Goal: Transaction & Acquisition: Obtain resource

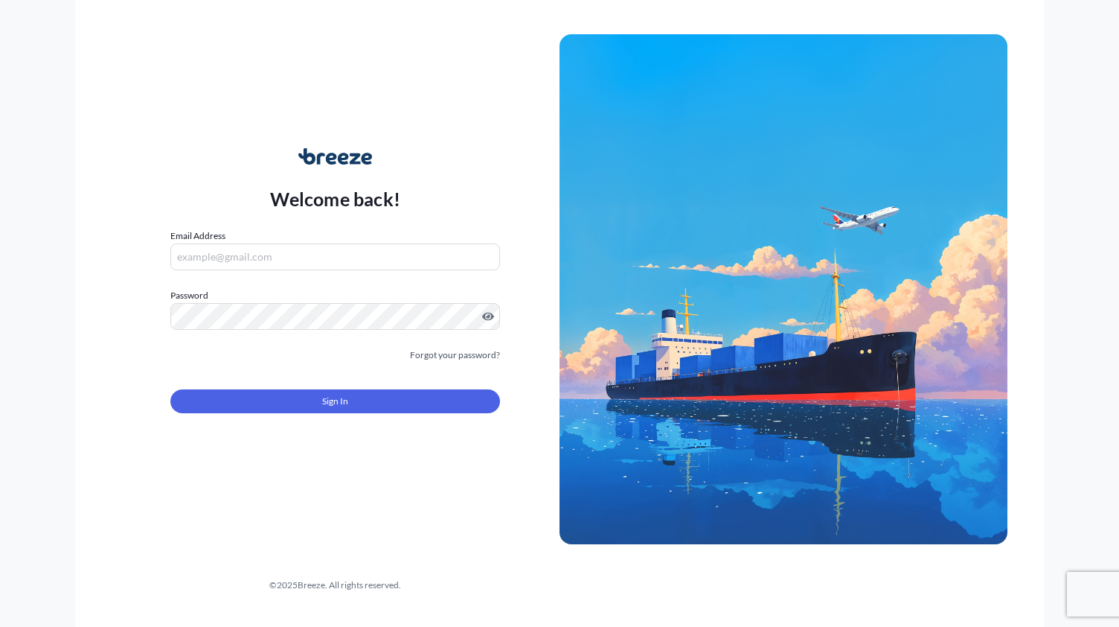
click at [325, 252] on input "Email Address" at bounding box center [335, 256] width 330 height 27
click at [807, 579] on div "Welcome back! Email Address Please enter a valid email address Password Must in…" at bounding box center [559, 313] width 968 height 627
click at [278, 249] on input "Email Address" at bounding box center [335, 256] width 330 height 27
paste input "[EMAIL_ADDRESS][DOMAIN_NAME]"
type input "[EMAIL_ADDRESS][DOMAIN_NAME]"
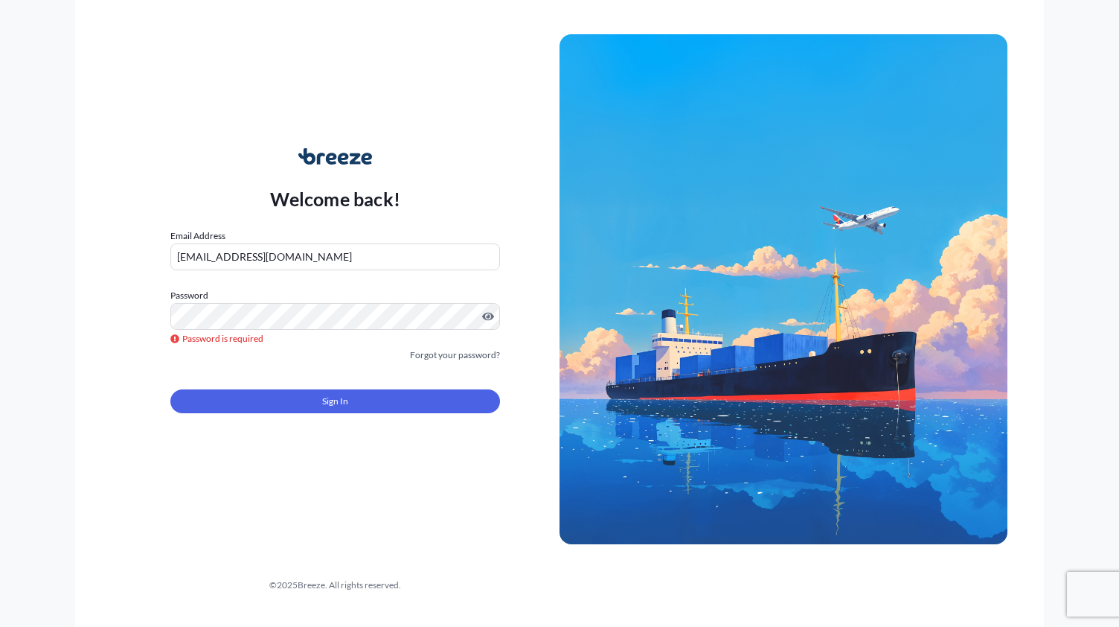
drag, startPoint x: 528, startPoint y: 584, endPoint x: 469, endPoint y: 525, distance: 84.2
click at [528, 584] on div "© 2025 Breeze. All rights reserved." at bounding box center [335, 584] width 449 height 15
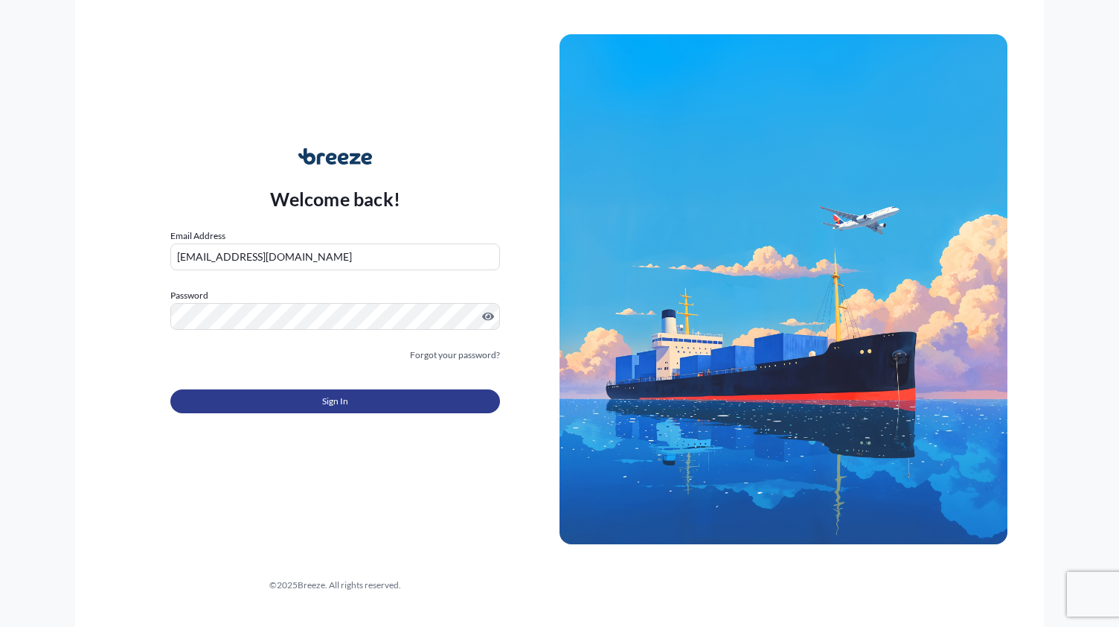
click at [321, 400] on button "Sign In" at bounding box center [335, 401] width 330 height 24
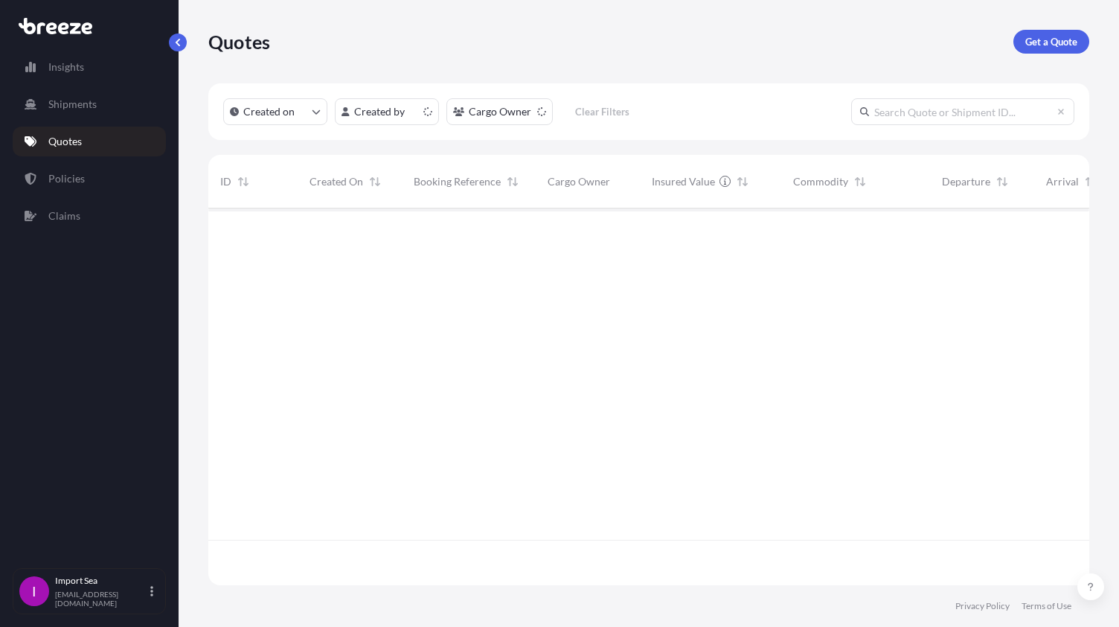
scroll to position [374, 869]
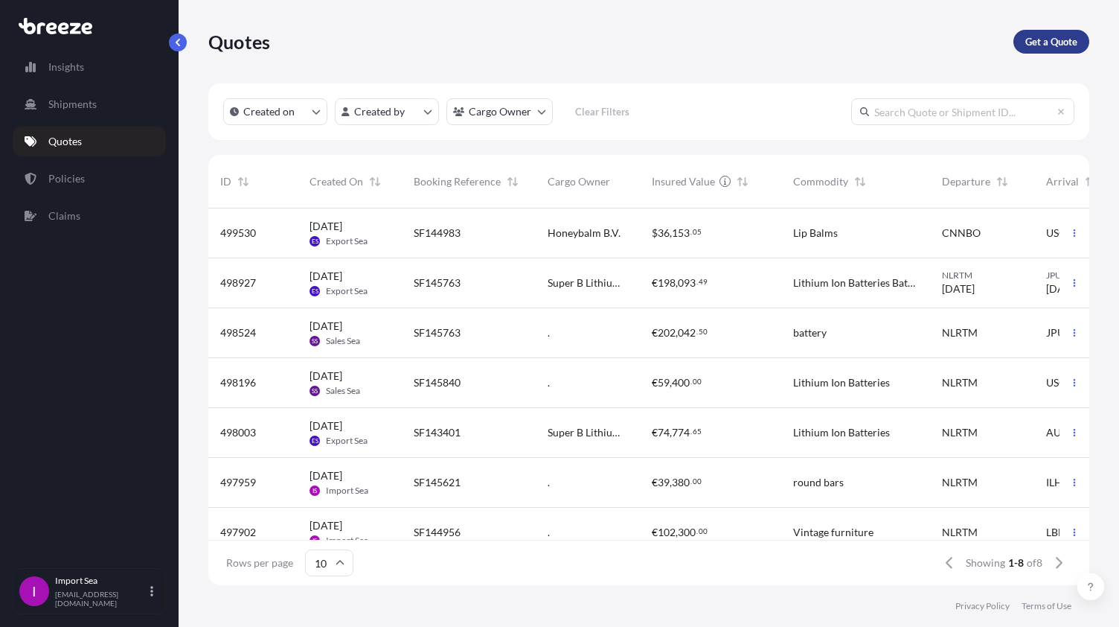
click at [1037, 42] on p "Get a Quote" at bounding box center [1051, 41] width 52 height 15
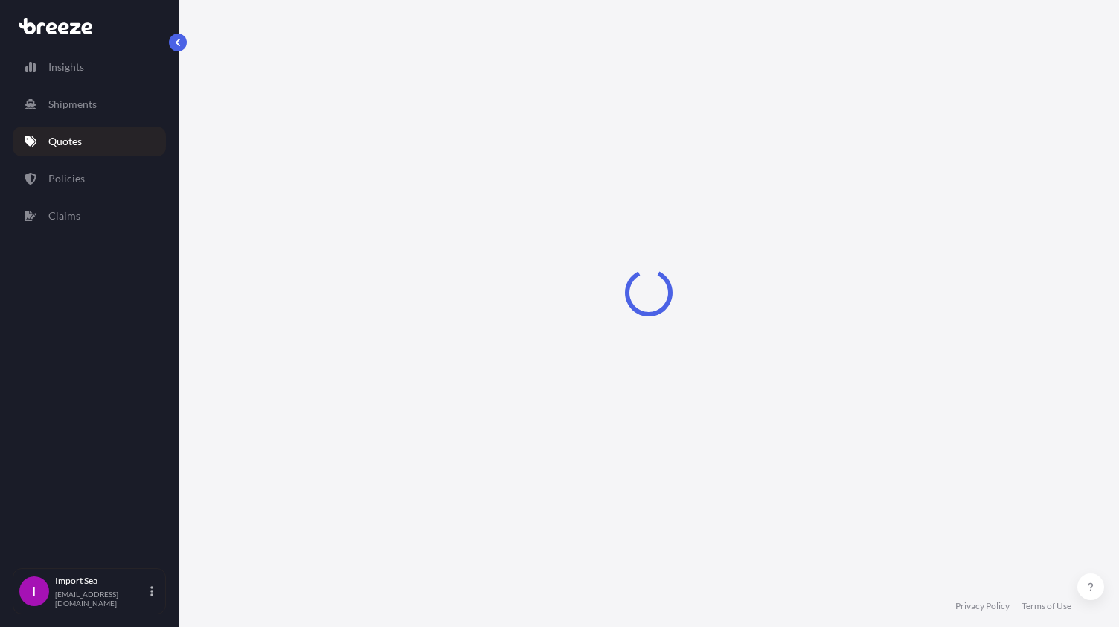
select select "Sea"
select select "1"
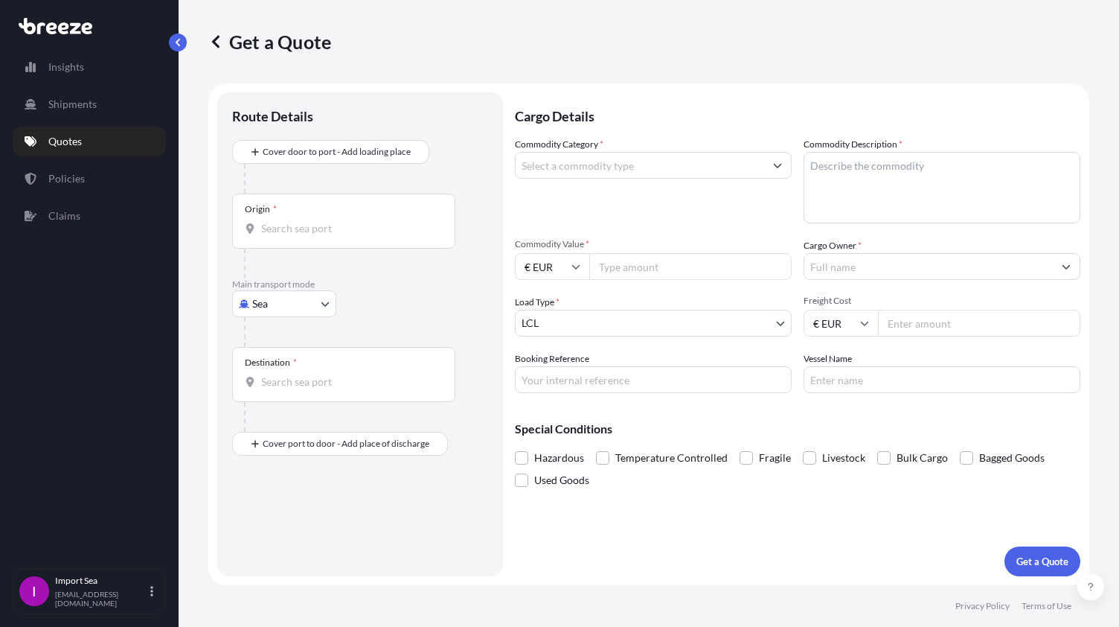
click at [619, 167] on input "Commodity Category *" at bounding box center [640, 165] width 249 height 27
type input "f"
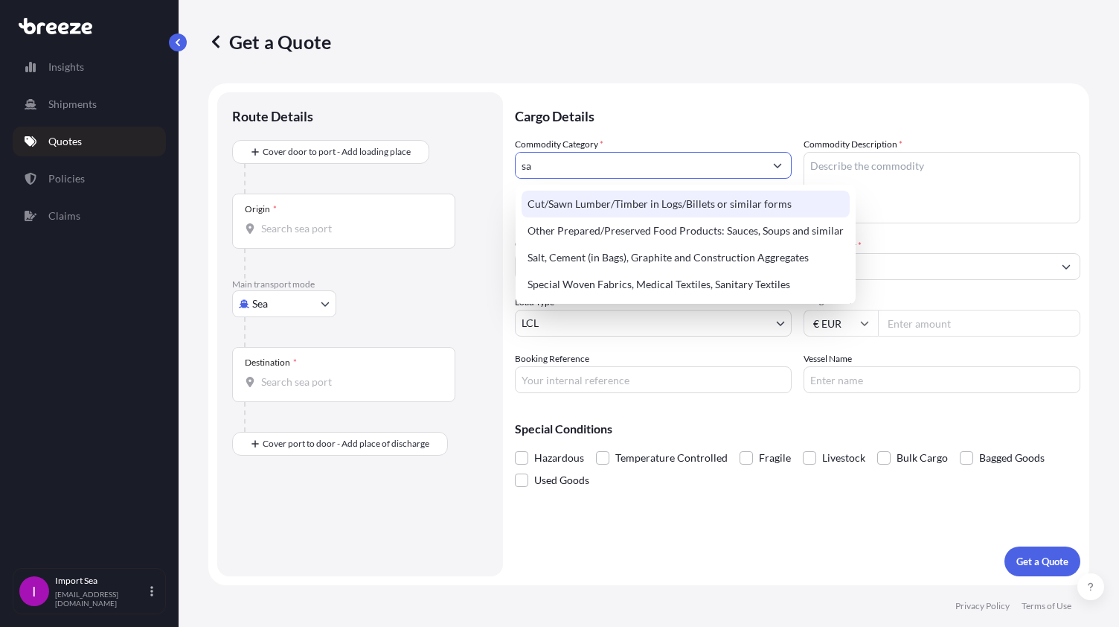
type input "s"
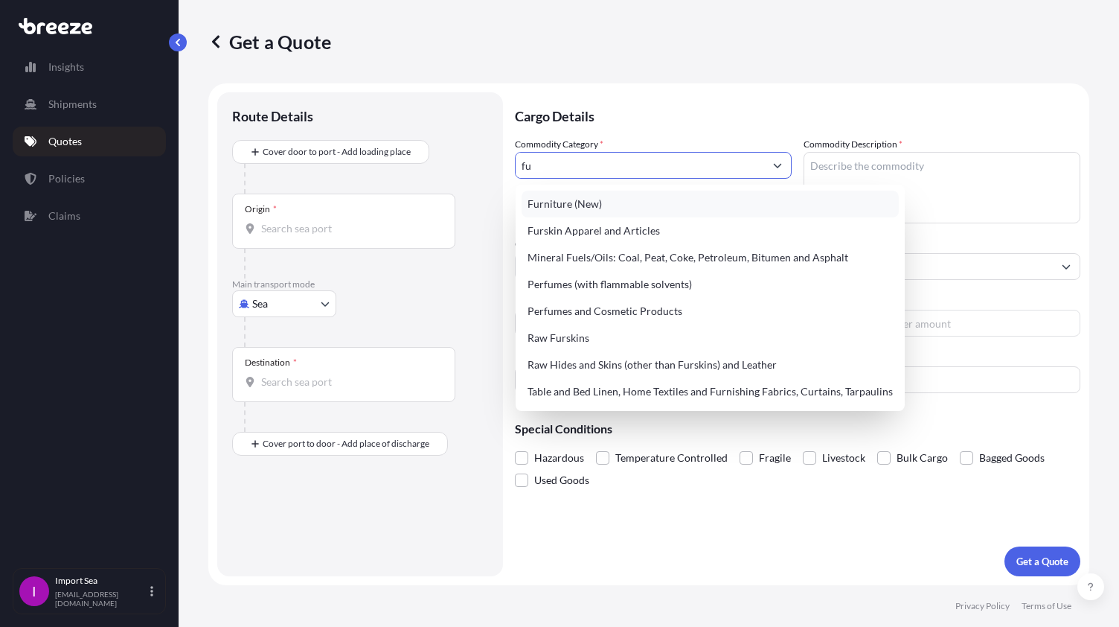
click at [615, 209] on div "Furniture (New)" at bounding box center [710, 204] width 377 height 27
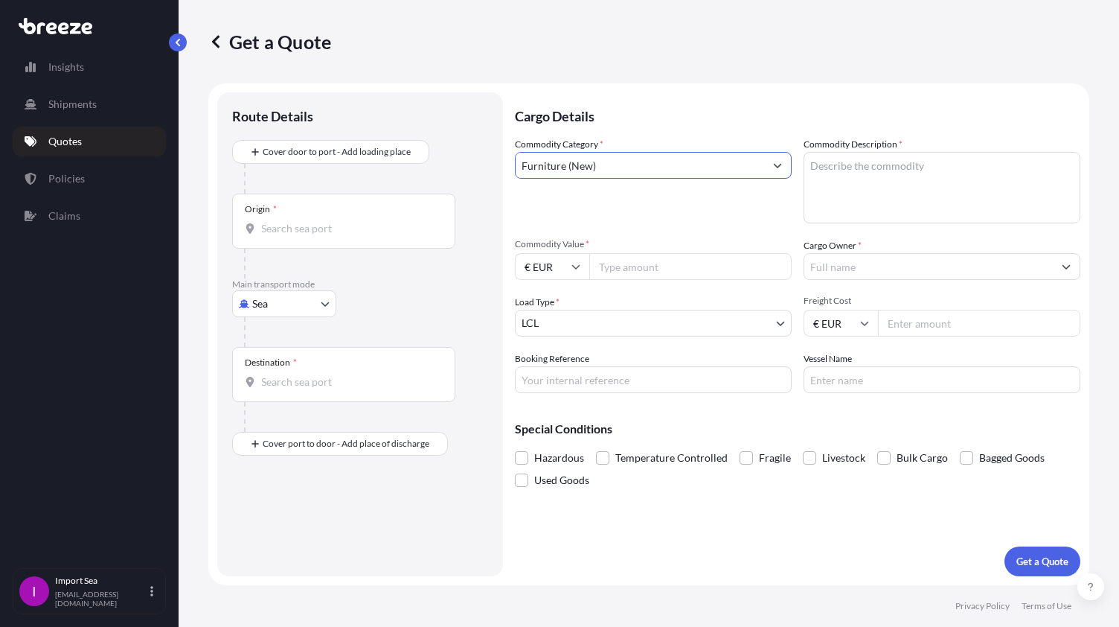
type input "Furniture (New)"
click at [851, 164] on textarea "Commodity Description *" at bounding box center [942, 187] width 277 height 71
click at [831, 170] on textarea "Commodity Description *" at bounding box center [942, 187] width 277 height 71
type textarea "sink basin"
click at [639, 269] on input "Commodity Value *" at bounding box center [690, 266] width 202 height 27
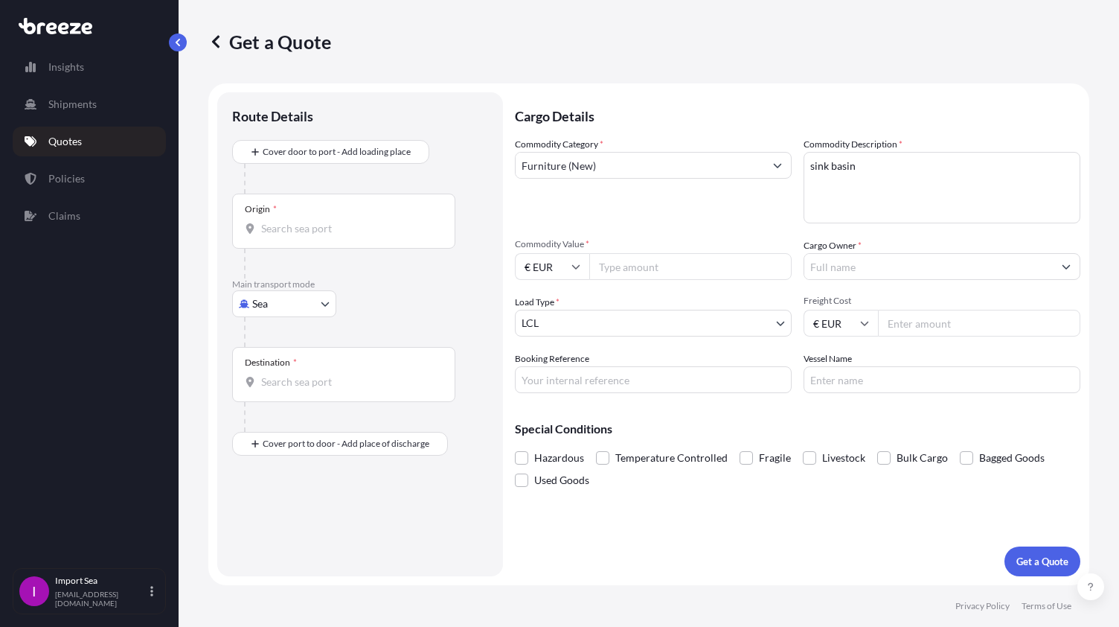
paste input "37.92"
click at [615, 268] on input "37.92" at bounding box center [690, 266] width 202 height 27
click at [634, 267] on input "3792" at bounding box center [690, 266] width 202 height 27
type input "37924.37"
click at [560, 266] on input "€ EUR" at bounding box center [552, 266] width 74 height 27
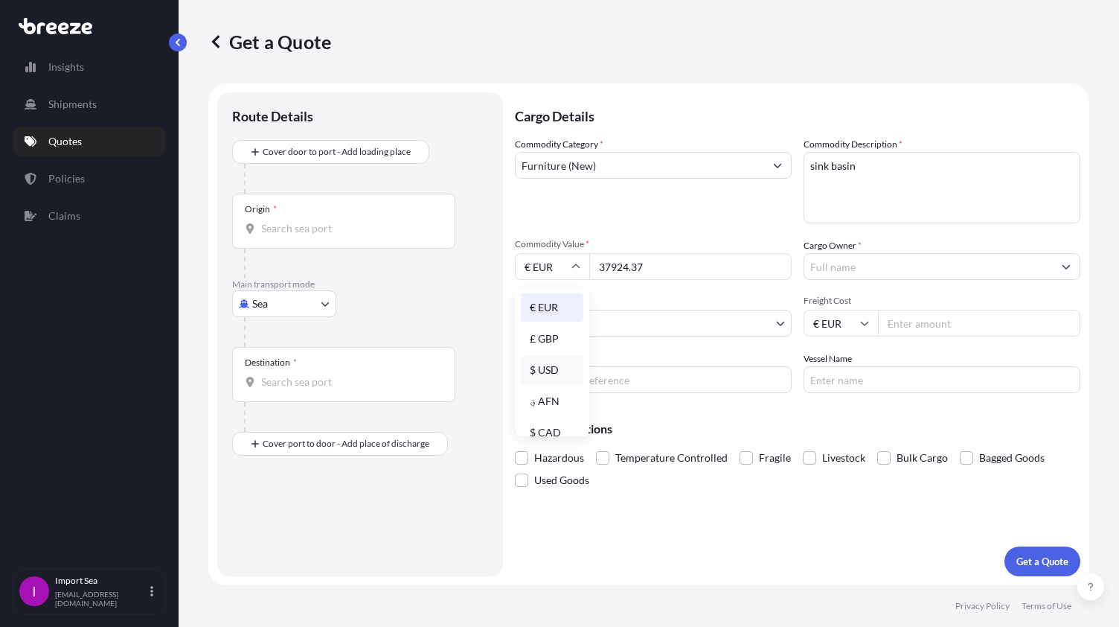
click at [550, 362] on div "$ USD" at bounding box center [552, 370] width 63 height 28
type input "$ USD"
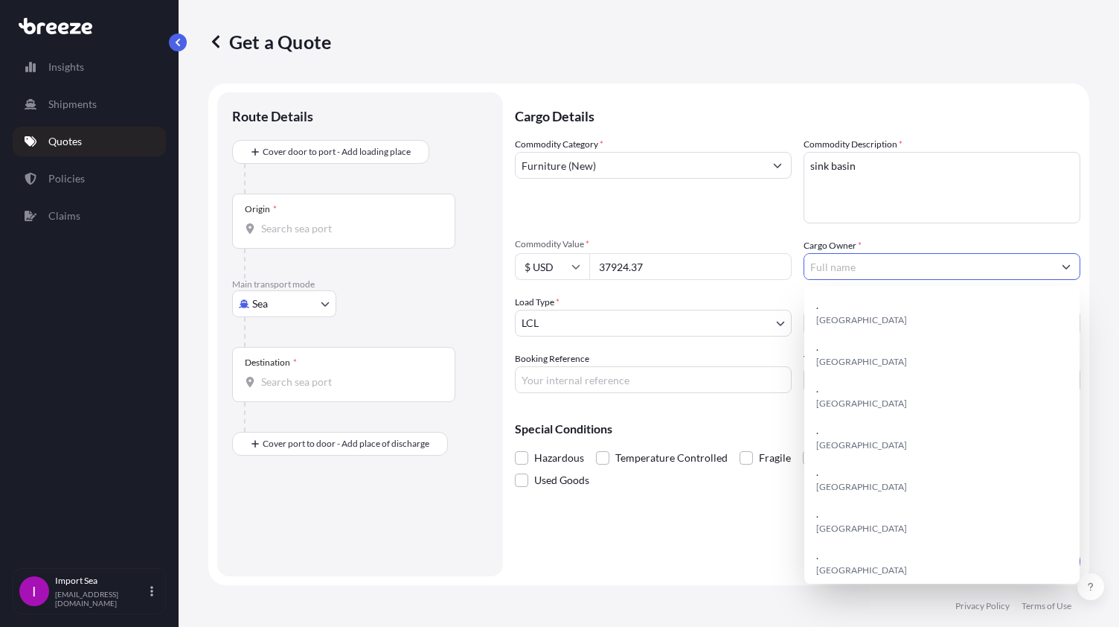
click at [836, 273] on input "Cargo Owner *" at bounding box center [928, 266] width 249 height 27
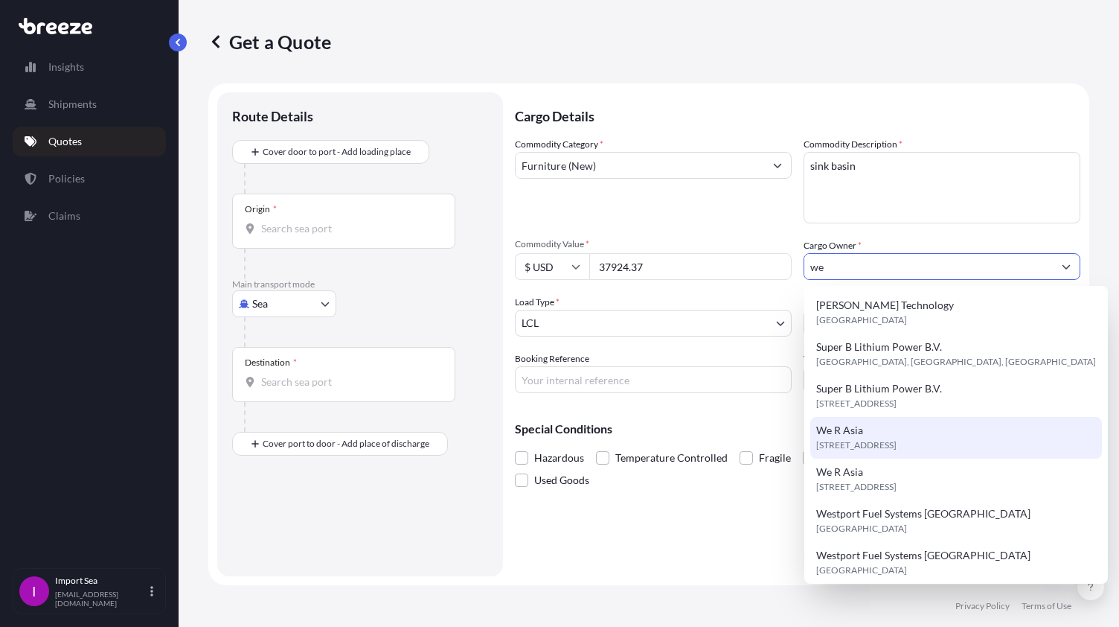
click at [894, 441] on span "[STREET_ADDRESS]" at bounding box center [856, 445] width 80 height 15
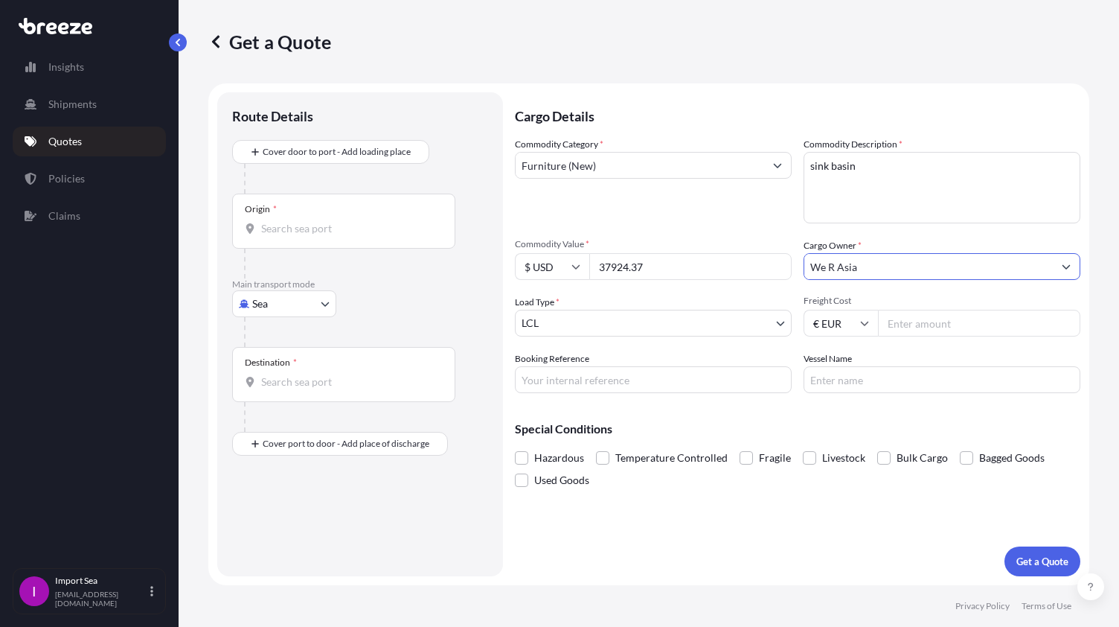
type input "We R Asia"
click at [600, 321] on body "0 options available. 7 options available. Insights Shipments Quotes Policies Cl…" at bounding box center [559, 313] width 1119 height 627
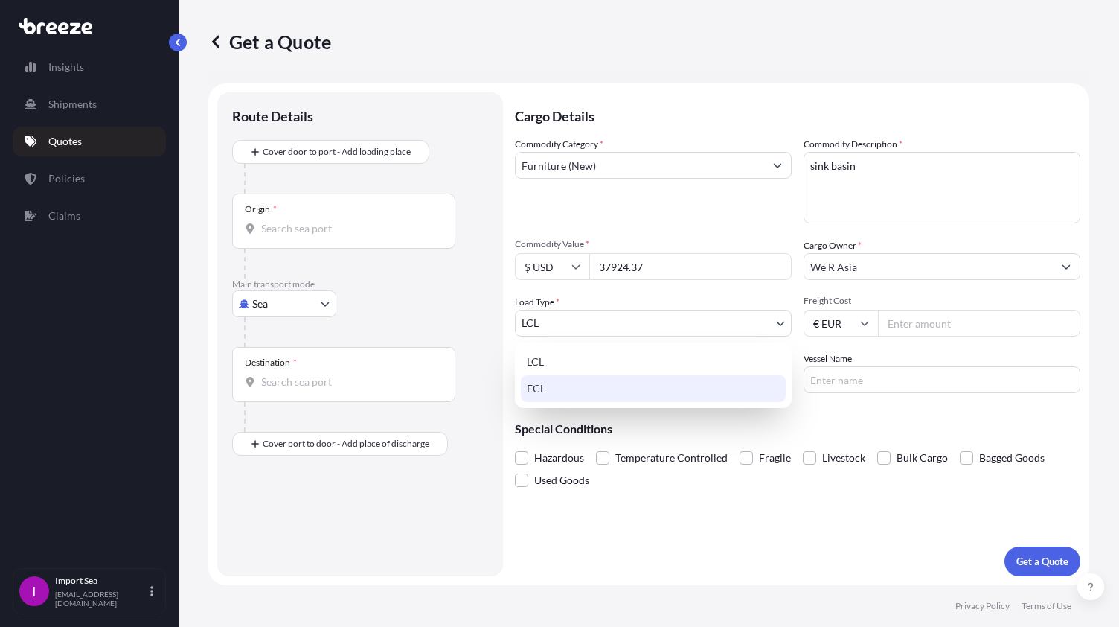
click at [567, 383] on div "FCL" at bounding box center [653, 388] width 265 height 27
select select "2"
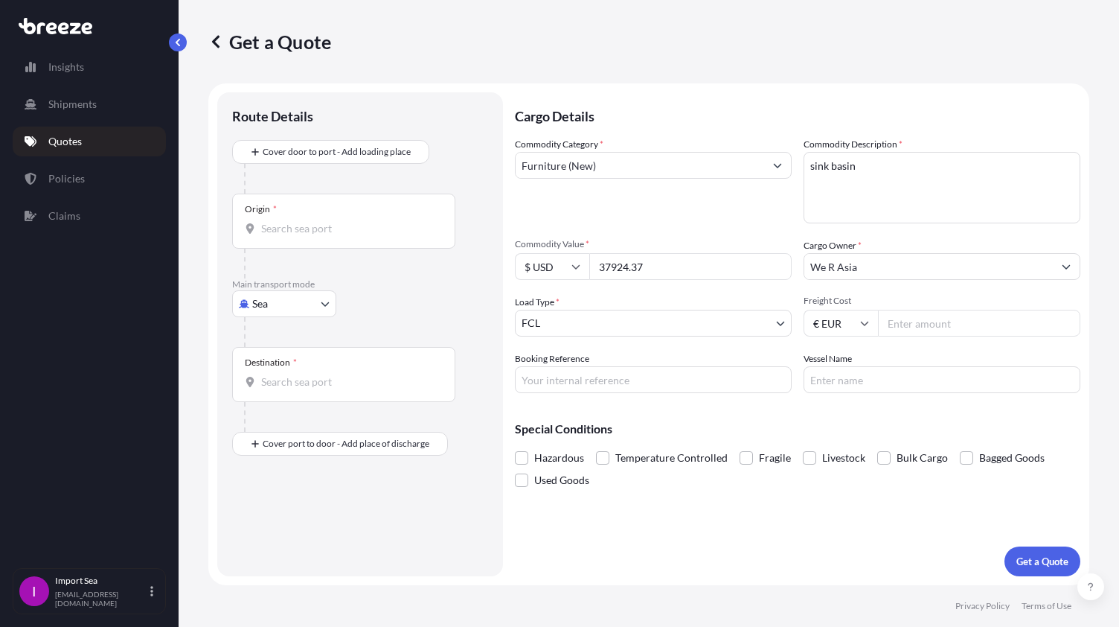
click at [853, 327] on input "€ EUR" at bounding box center [841, 323] width 74 height 27
click at [834, 420] on div "$ USD" at bounding box center [841, 426] width 63 height 28
type input "$ USD"
click at [936, 328] on input "Freight Cost" at bounding box center [979, 323] width 202 height 27
type input "1850"
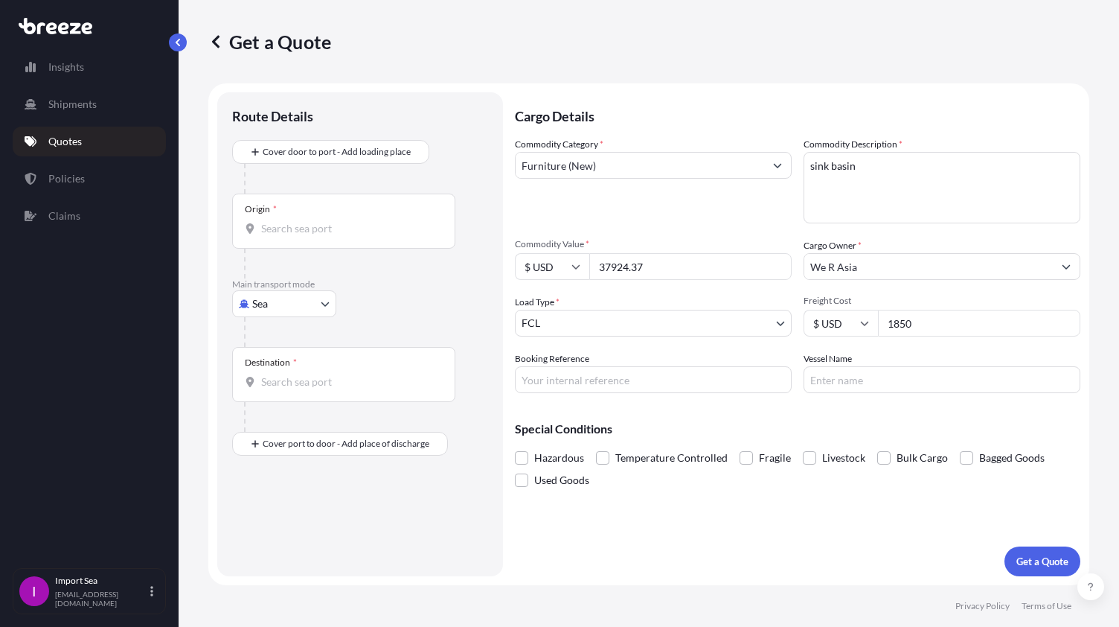
click at [748, 420] on div "Special Conditions Hazardous Temperature Controlled Fragile Livestock Bulk Carg…" at bounding box center [798, 448] width 566 height 86
click at [659, 383] on input "Booking Reference" at bounding box center [653, 379] width 277 height 27
paste input "SF145024"
type input "SF145024"
click at [842, 382] on input "Vessel Name" at bounding box center [942, 379] width 277 height 27
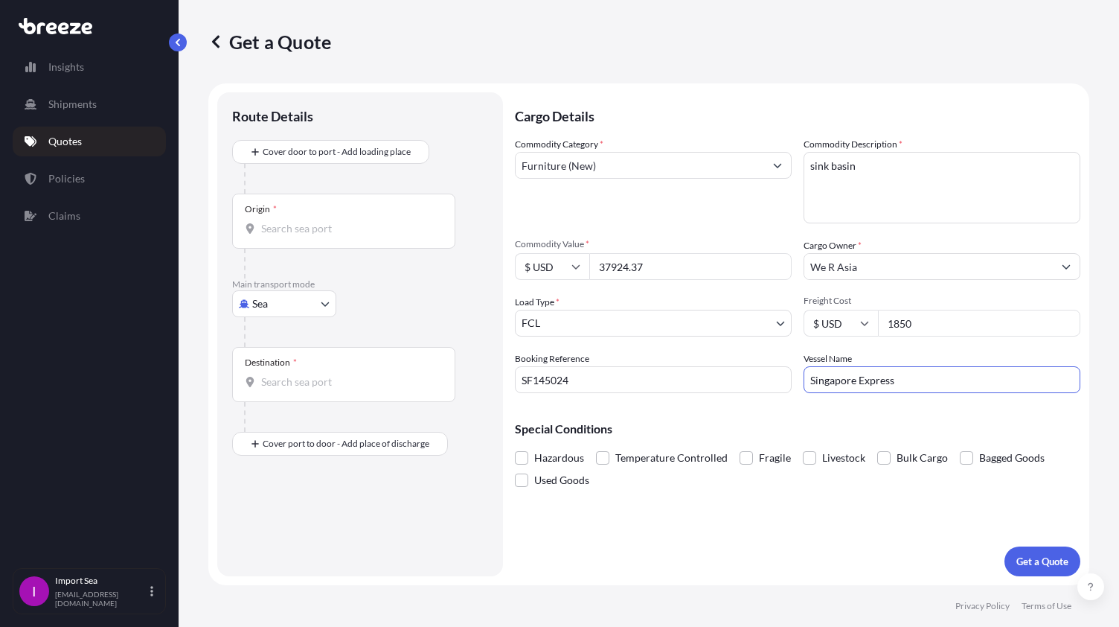
type input "Singapore Express"
click at [830, 399] on div "Cargo Details Commodity Category * Furniture (New) Commodity Description * sink…" at bounding box center [798, 334] width 566 height 484
click at [1040, 569] on button "Get a Quote" at bounding box center [1043, 561] width 76 height 30
click at [333, 224] on input "Origin * Please select an origin" at bounding box center [349, 228] width 176 height 15
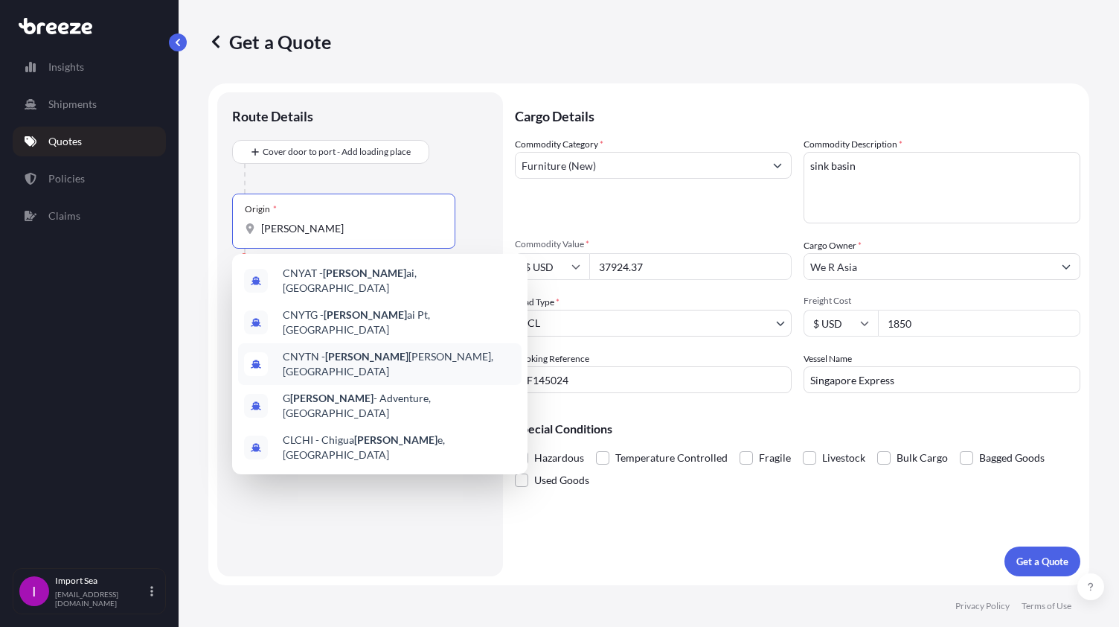
click at [397, 349] on span "CNYTN - [PERSON_NAME], [GEOGRAPHIC_DATA]" at bounding box center [399, 364] width 233 height 30
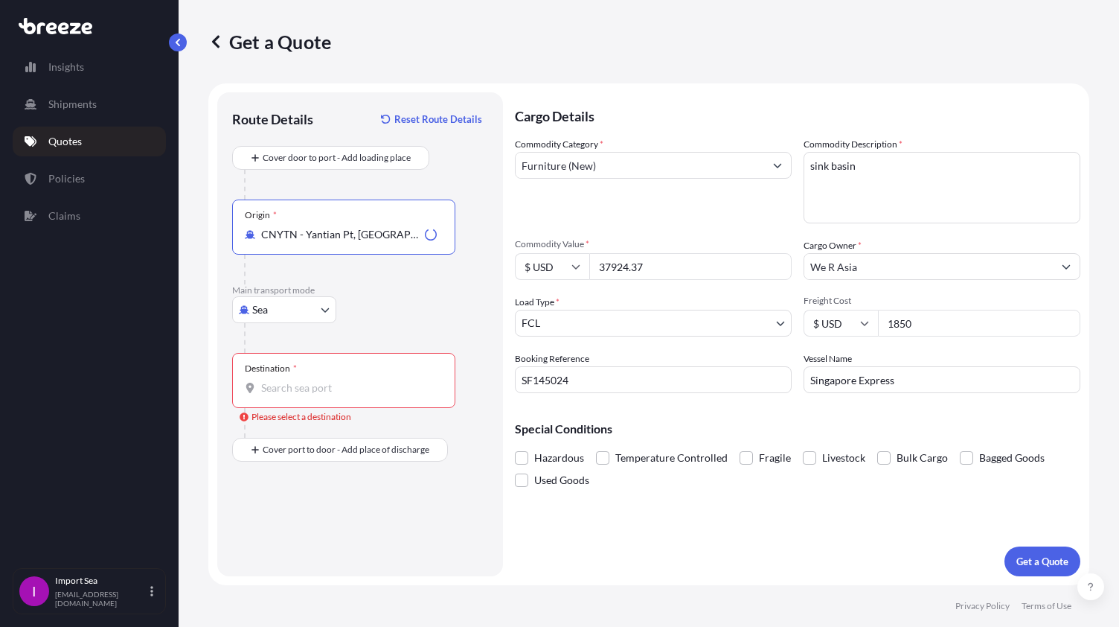
type input "CNYTN - Yantian Pt, [GEOGRAPHIC_DATA]"
click at [290, 376] on div "Destination *" at bounding box center [343, 380] width 223 height 55
click at [290, 380] on input "Destination * Please select a destination" at bounding box center [349, 387] width 176 height 15
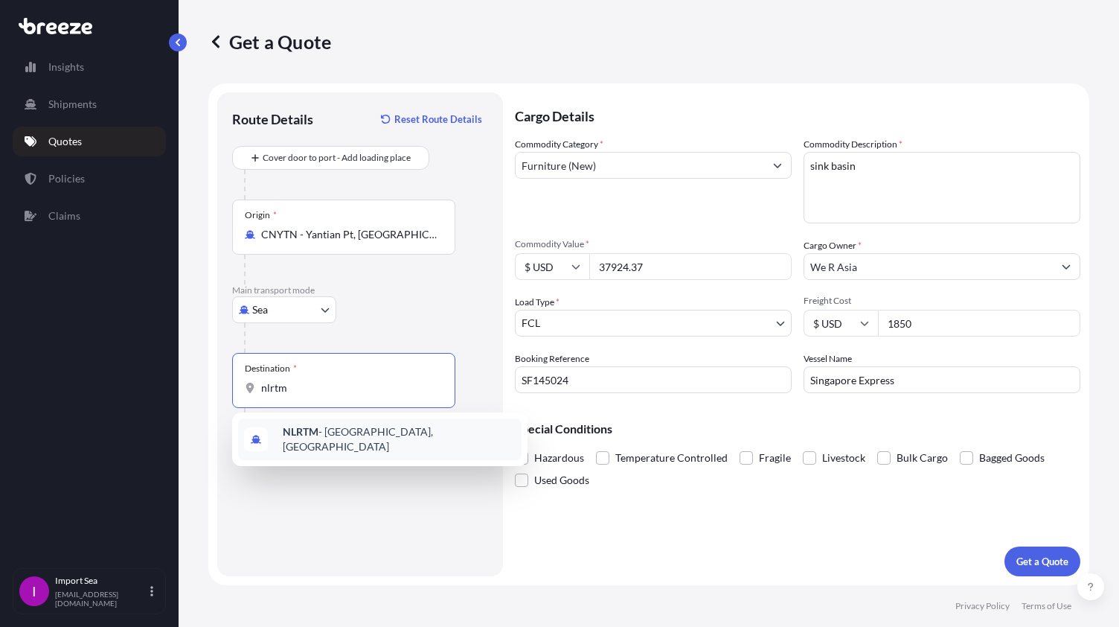
click at [297, 438] on b "NLRTM" at bounding box center [301, 431] width 36 height 13
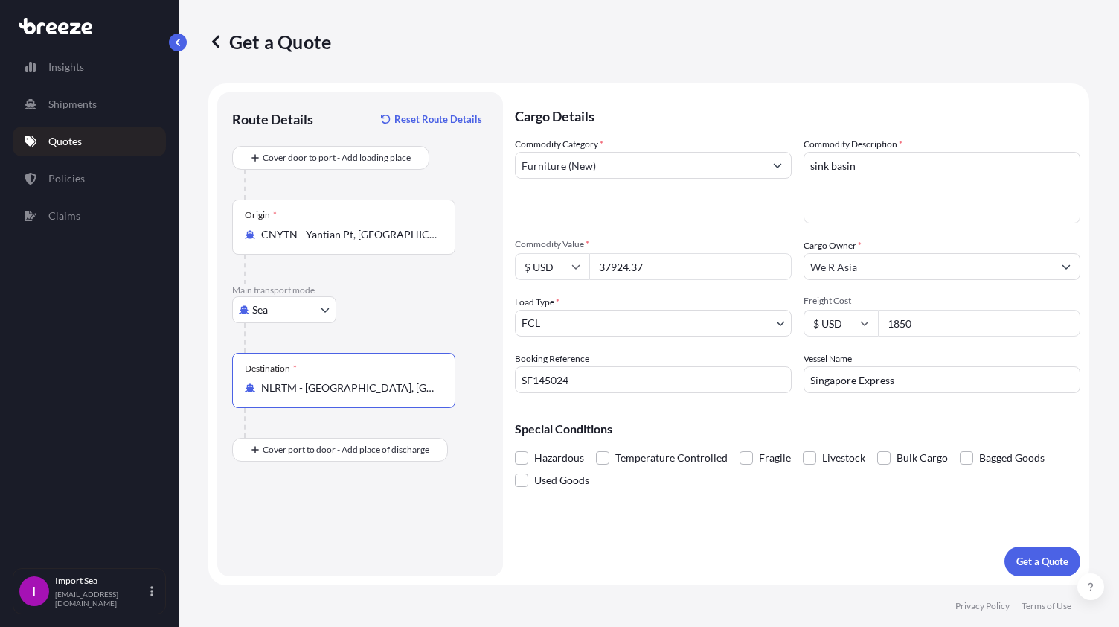
type input "NLRTM - [GEOGRAPHIC_DATA], [GEOGRAPHIC_DATA]"
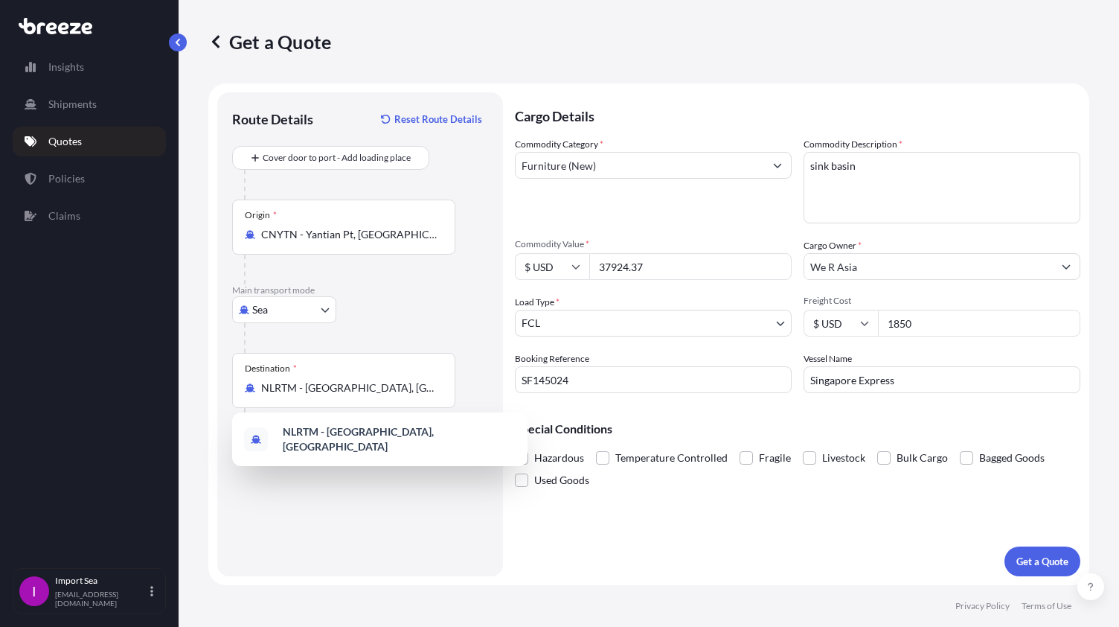
click at [670, 572] on div "Cargo Details Commodity Category * Furniture (New) Commodity Description * sink…" at bounding box center [798, 334] width 566 height 484
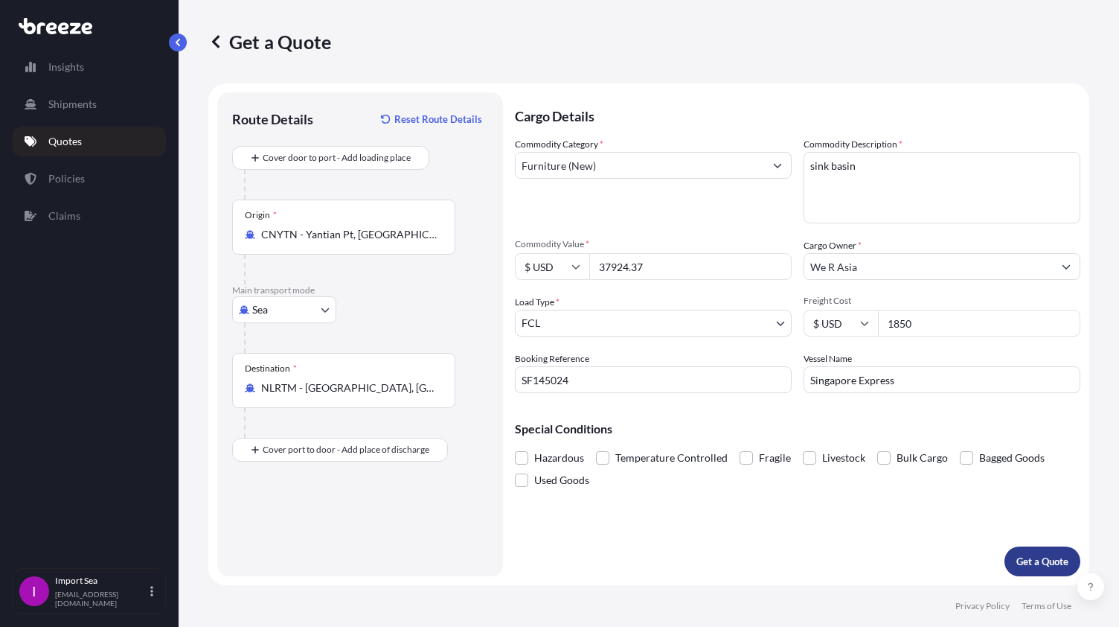
click at [1037, 562] on p "Get a Quote" at bounding box center [1043, 561] width 52 height 15
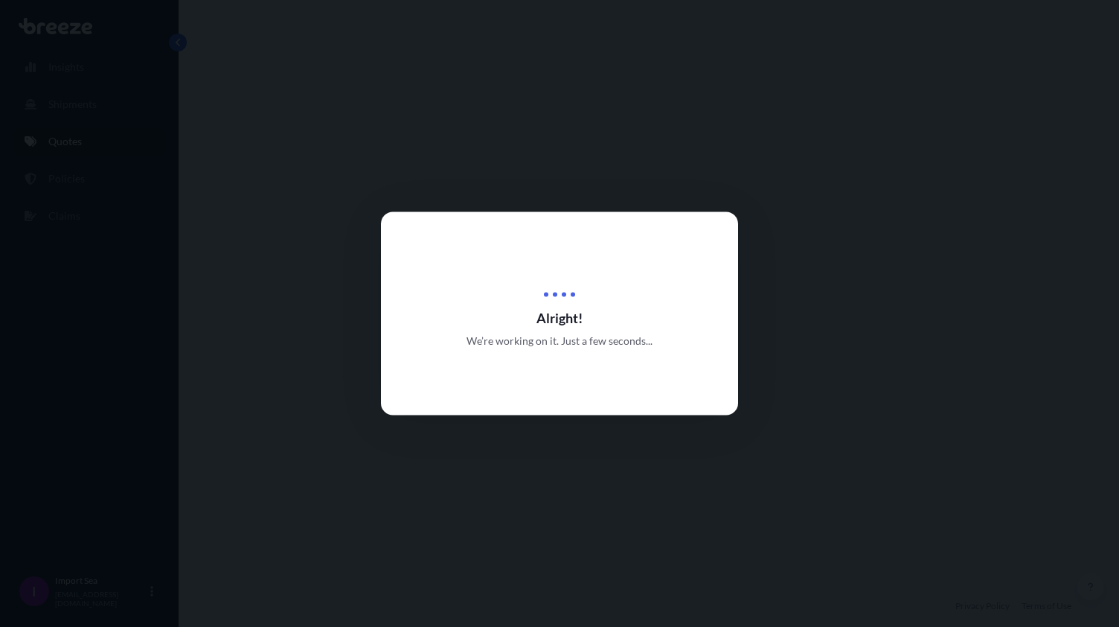
select select "Sea"
select select "2"
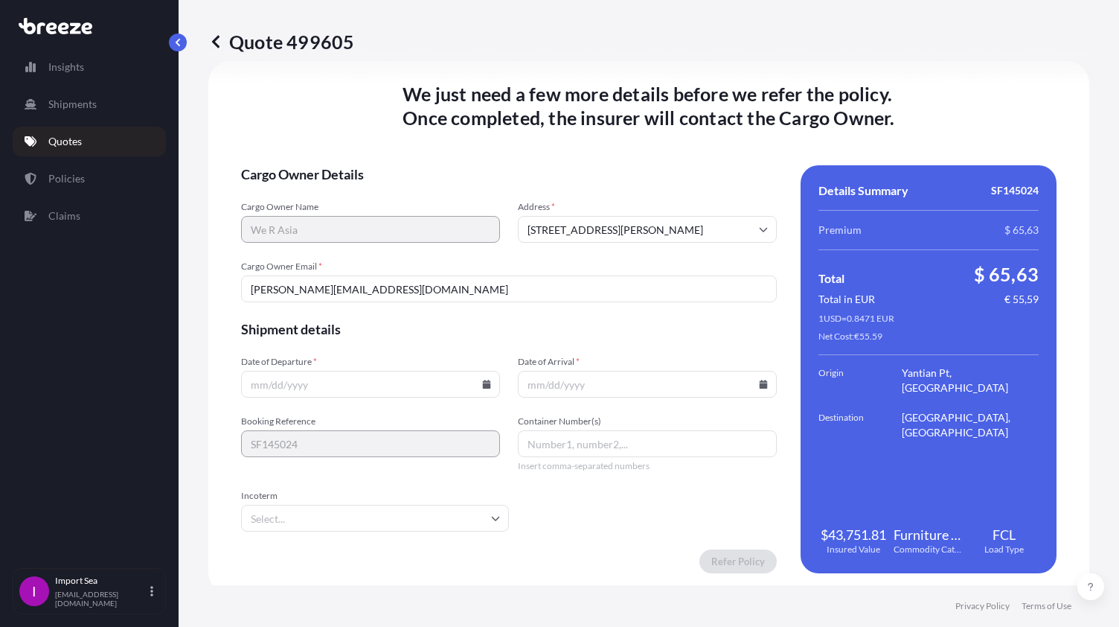
scroll to position [1915, 0]
click at [403, 383] on input "Date of Departure *" at bounding box center [370, 383] width 259 height 27
click at [483, 385] on icon at bounding box center [487, 383] width 8 height 9
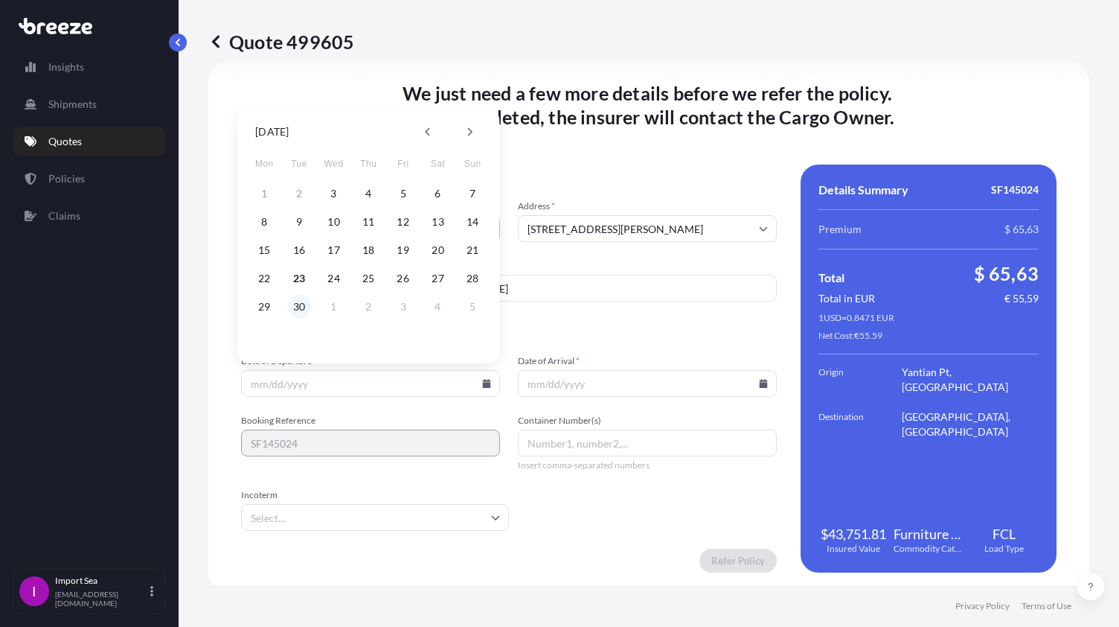
click at [298, 304] on button "30" at bounding box center [299, 307] width 24 height 24
type input "[DATE]"
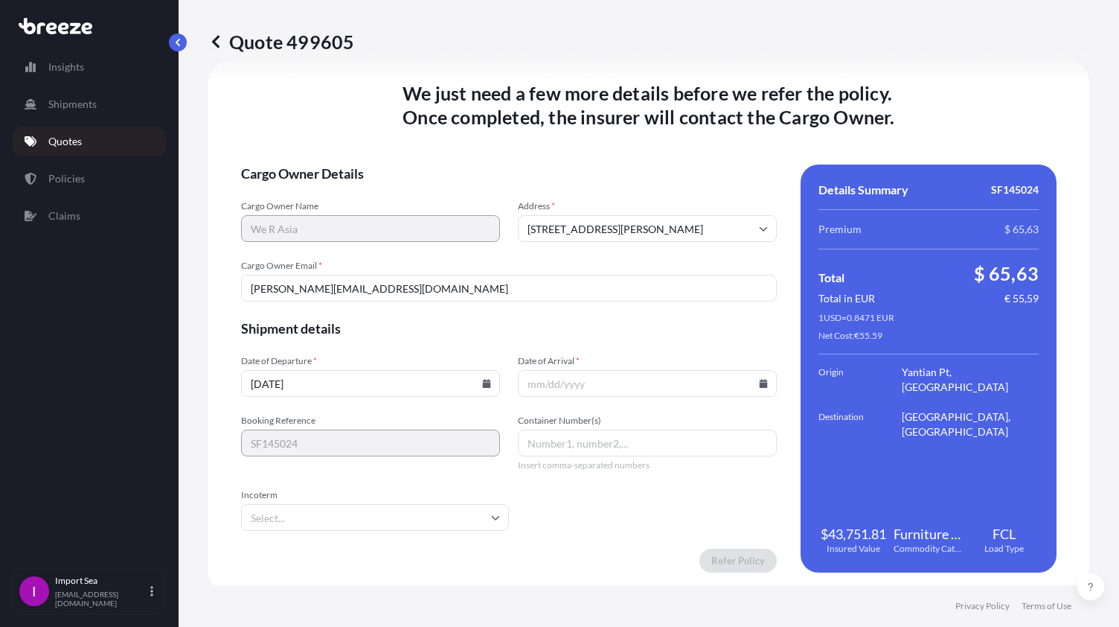
click at [746, 383] on input "Date of Arrival *" at bounding box center [647, 383] width 259 height 27
click at [760, 383] on icon at bounding box center [764, 383] width 8 height 9
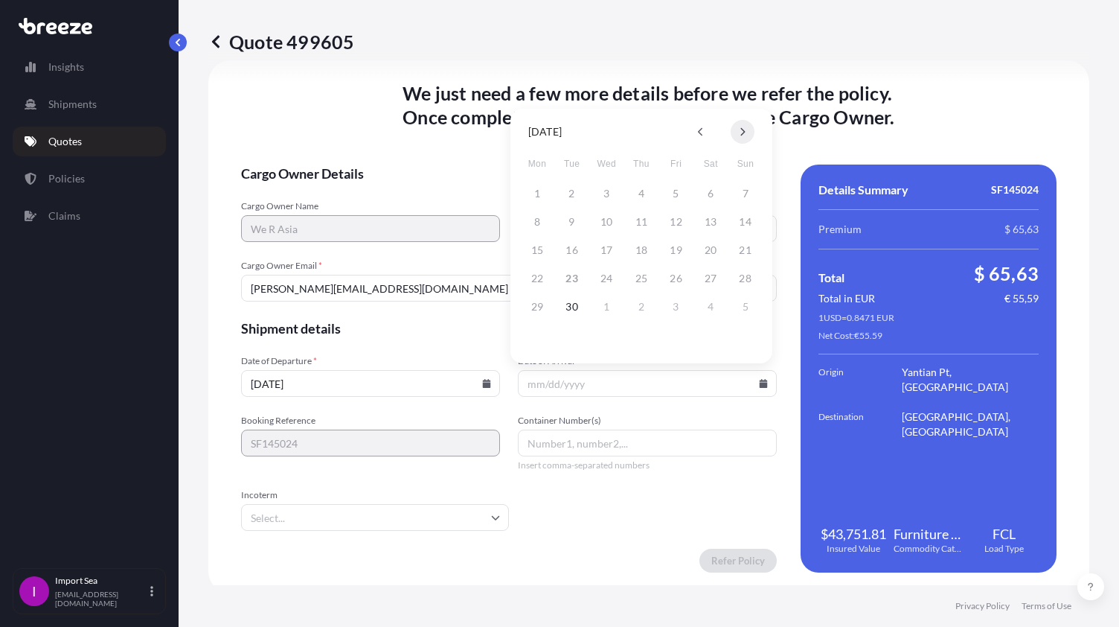
click at [736, 134] on button at bounding box center [743, 132] width 24 height 24
click at [534, 218] on button "3" at bounding box center [537, 222] width 24 height 24
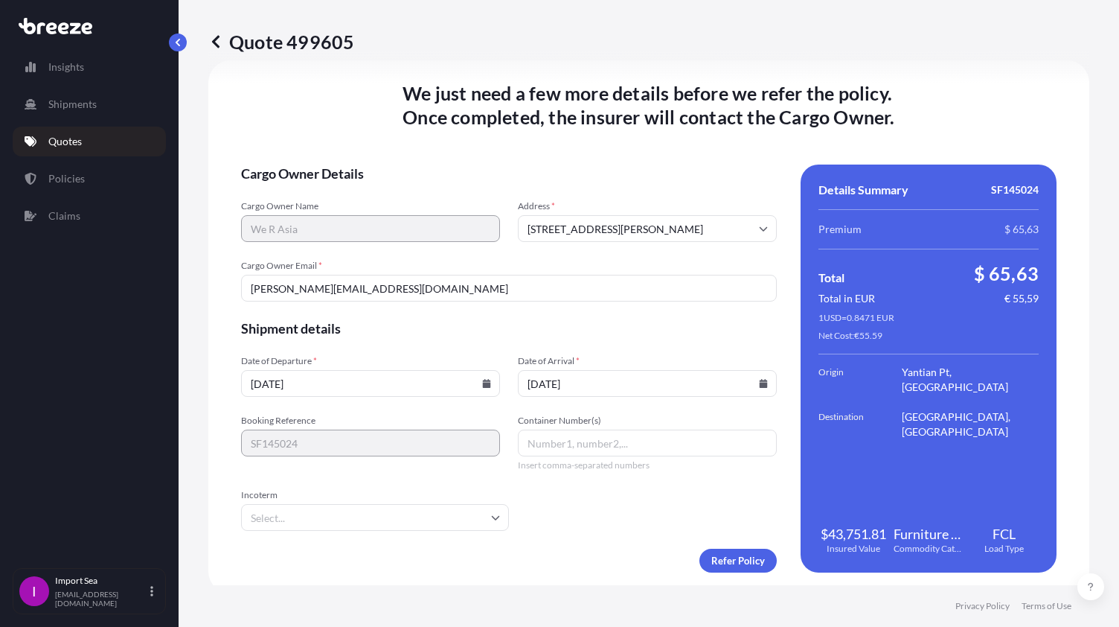
type input "[DATE]"
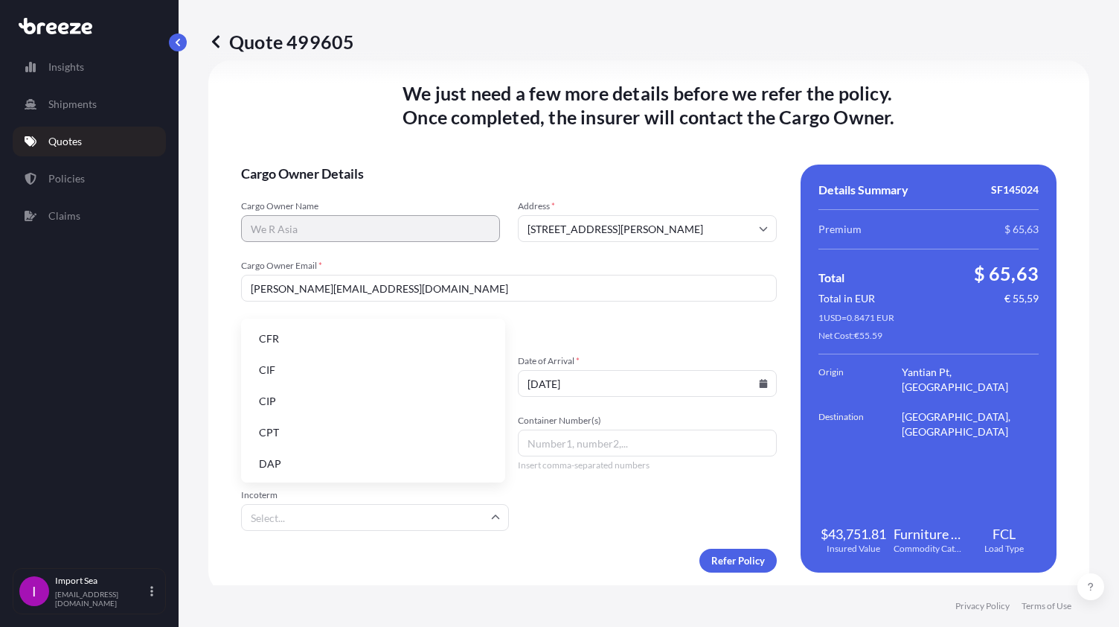
click at [455, 522] on input "Incoterm" at bounding box center [375, 517] width 268 height 27
click at [327, 455] on li "FOB" at bounding box center [373, 462] width 252 height 28
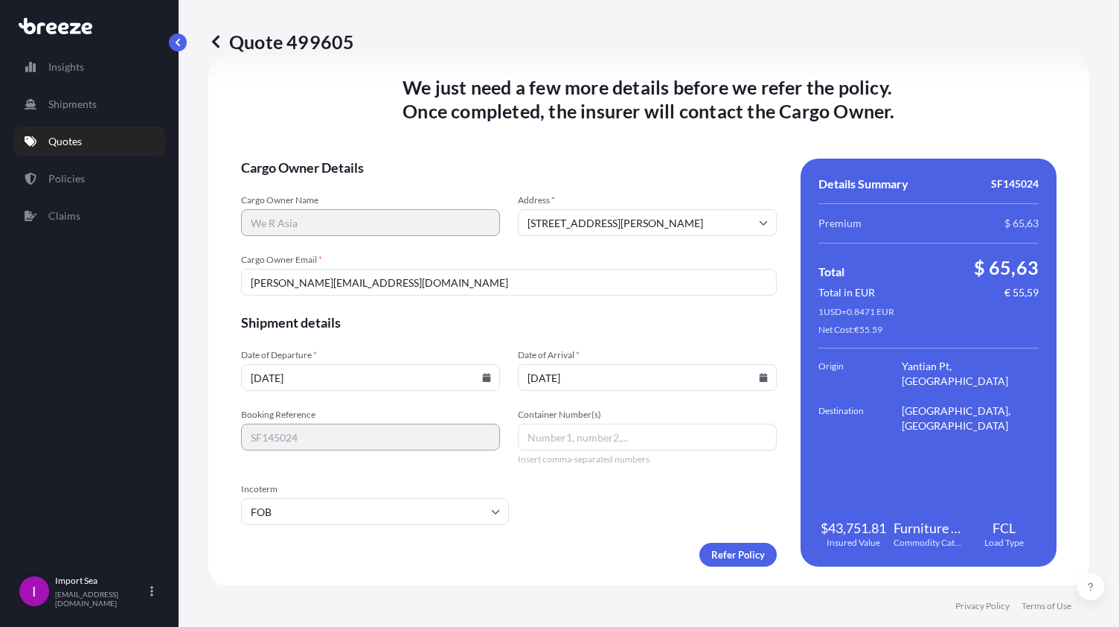
scroll to position [1922, 0]
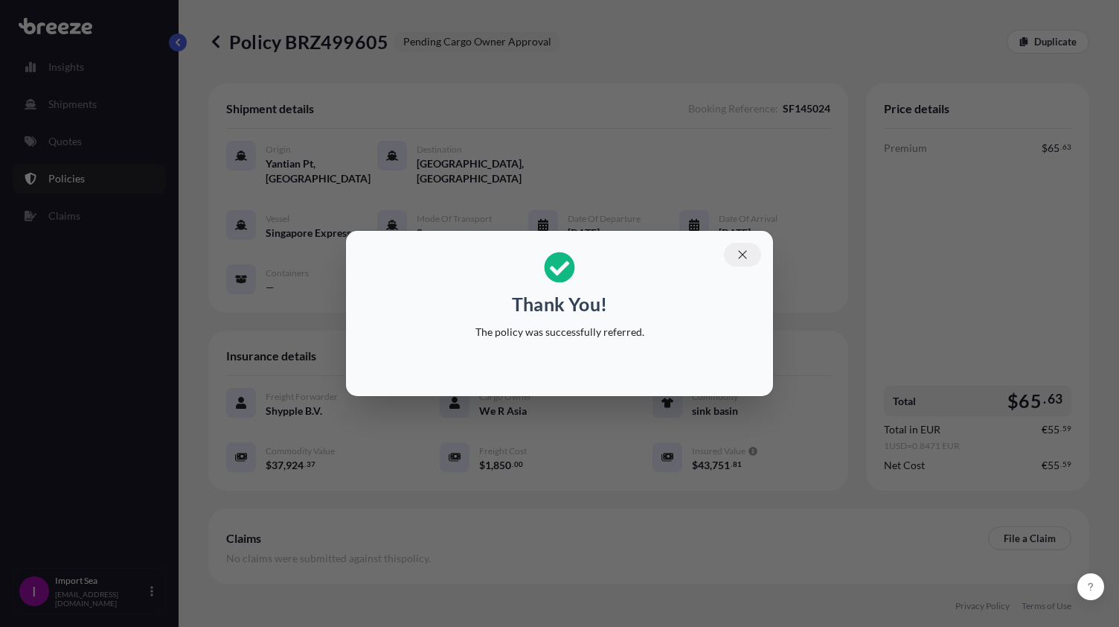
click at [738, 252] on icon "button" at bounding box center [742, 254] width 13 height 13
